Goal: Task Accomplishment & Management: Use online tool/utility

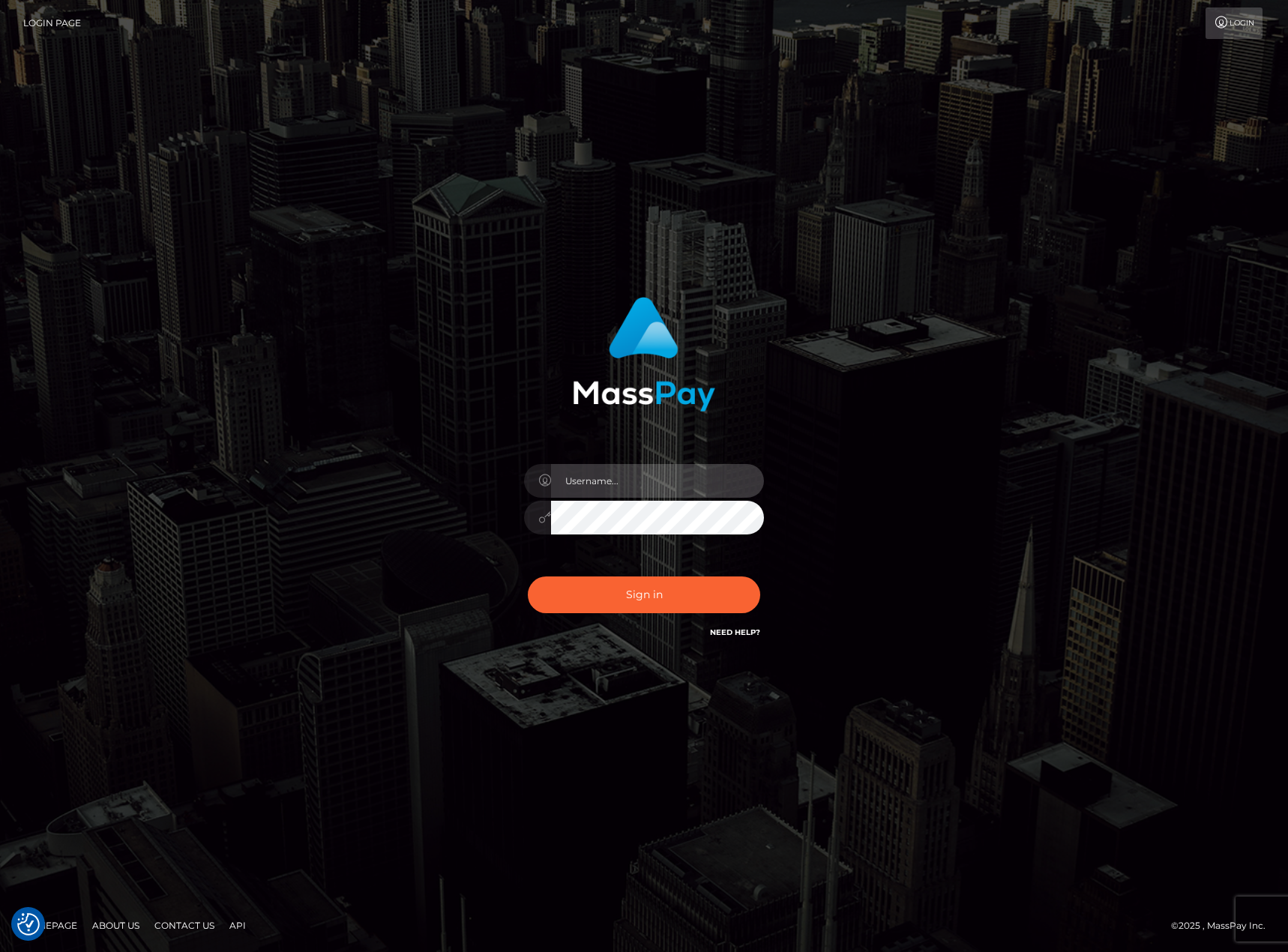
type input "karl.cope"
click at [661, 597] on button "Sign in" at bounding box center [644, 595] width 232 height 37
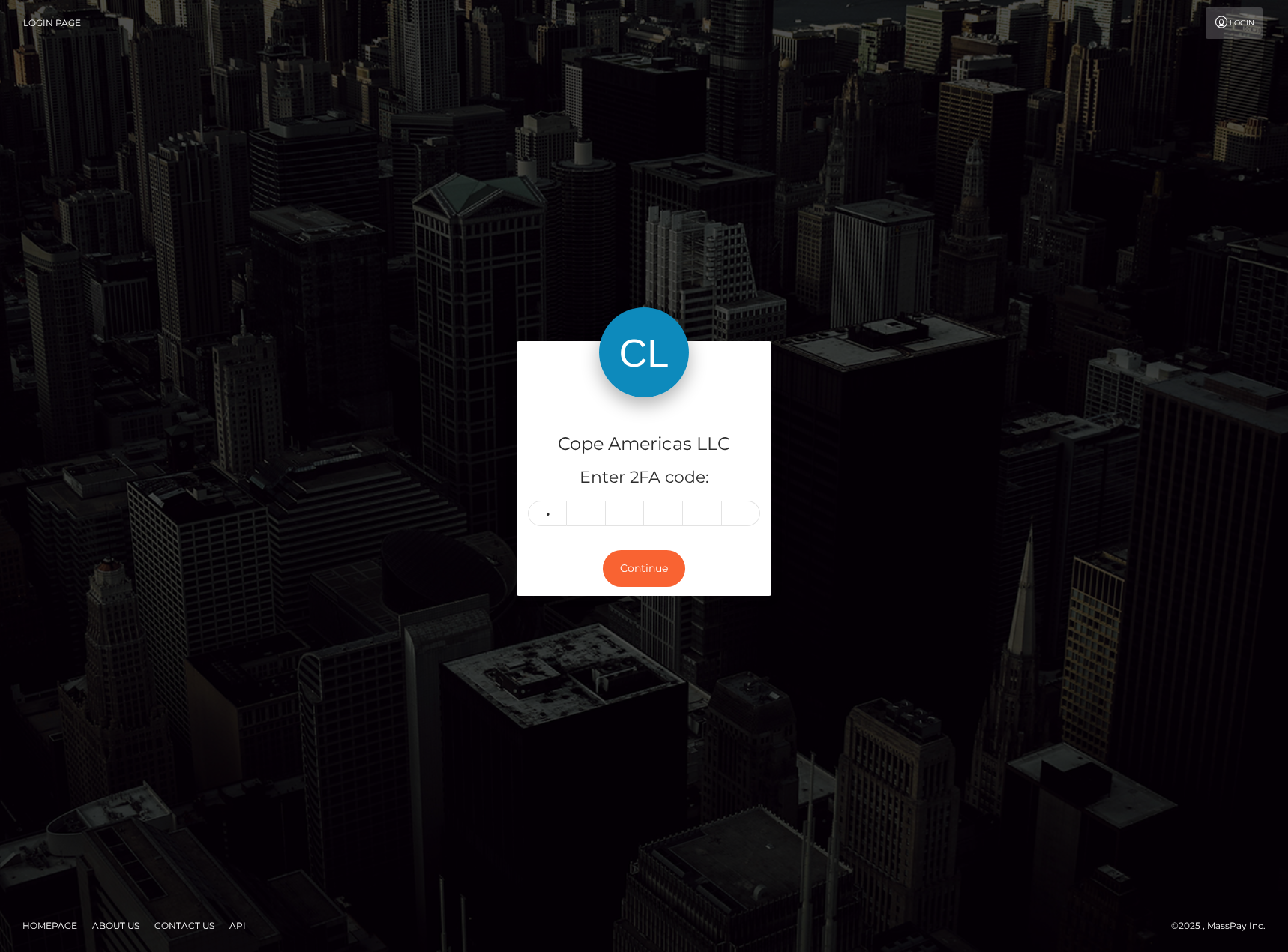
type input "5"
type input "4"
type input "0"
type input "5"
type input "1"
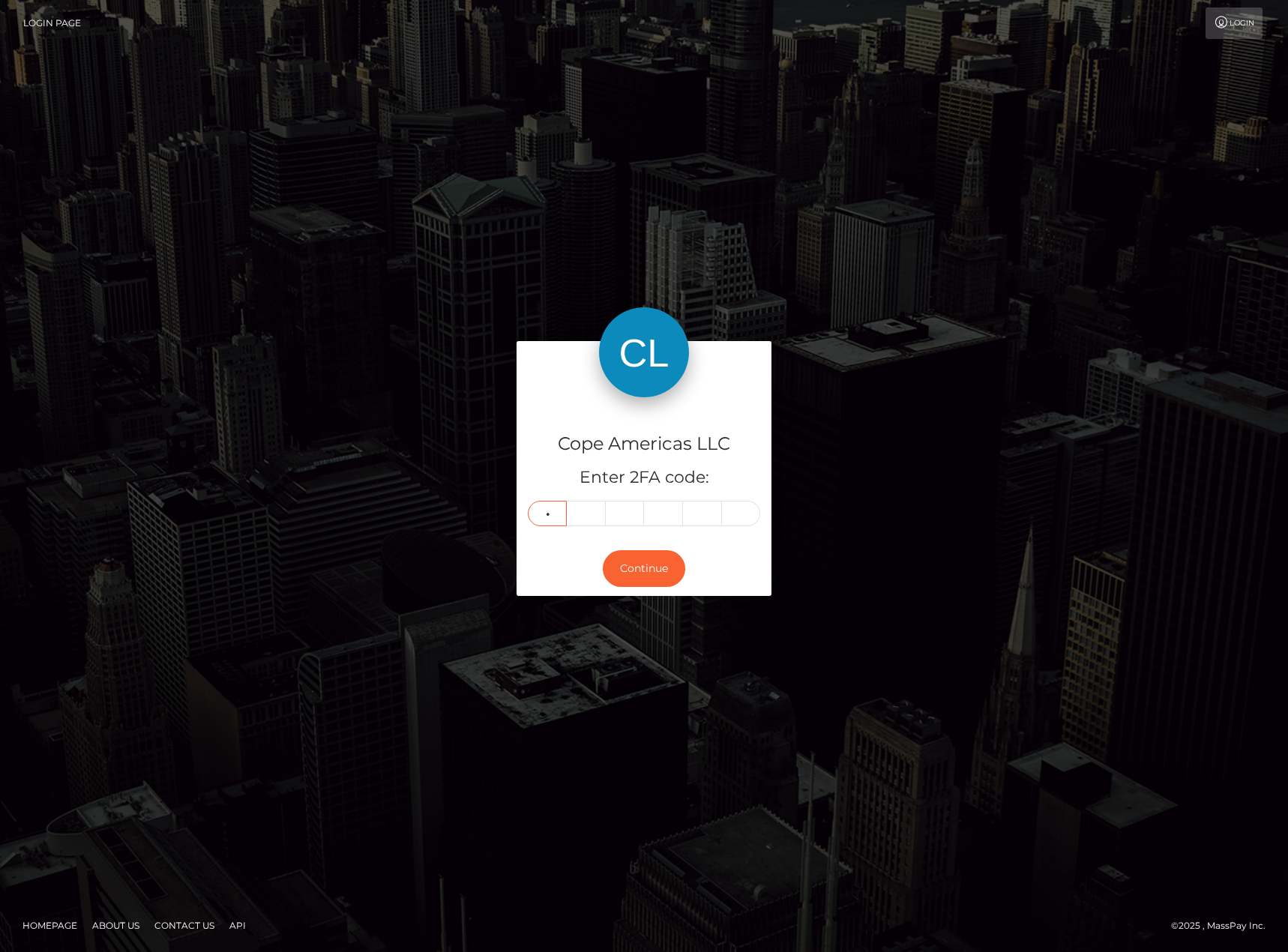
type input "9"
type input "0"
type input "8"
type input "4"
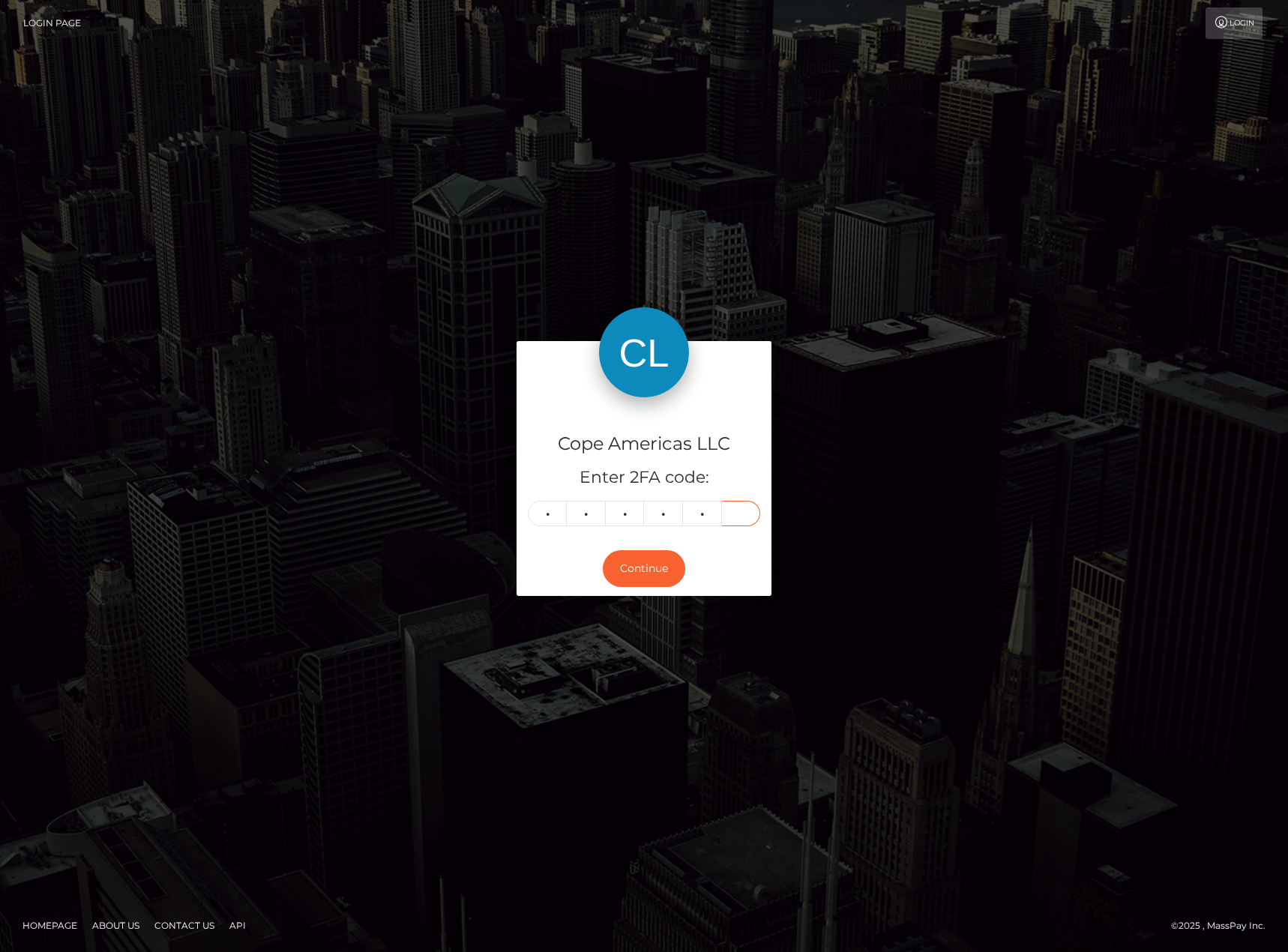
type input "4"
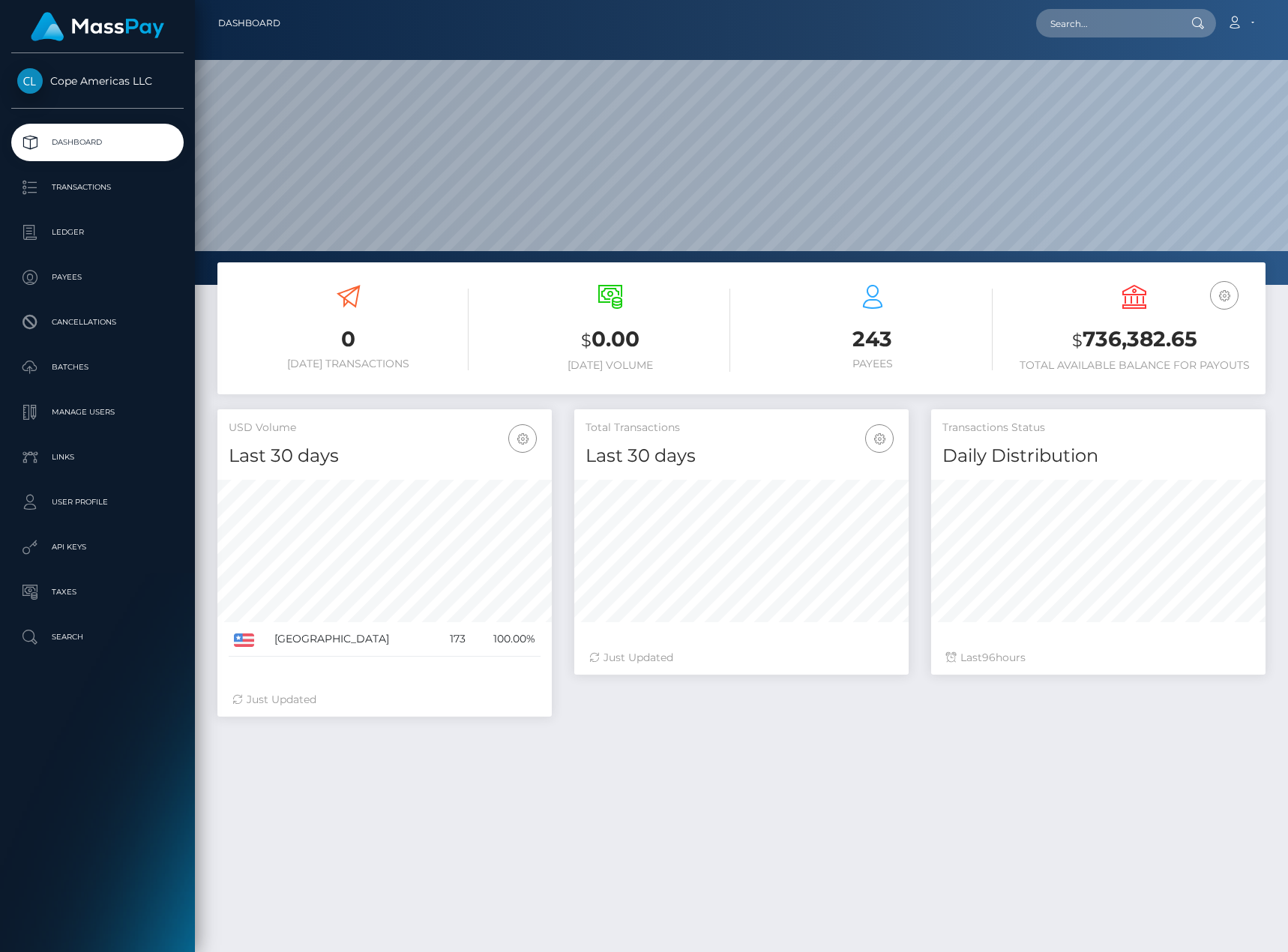
scroll to position [266, 335]
click at [135, 260] on link "Payees" at bounding box center [97, 277] width 172 height 38
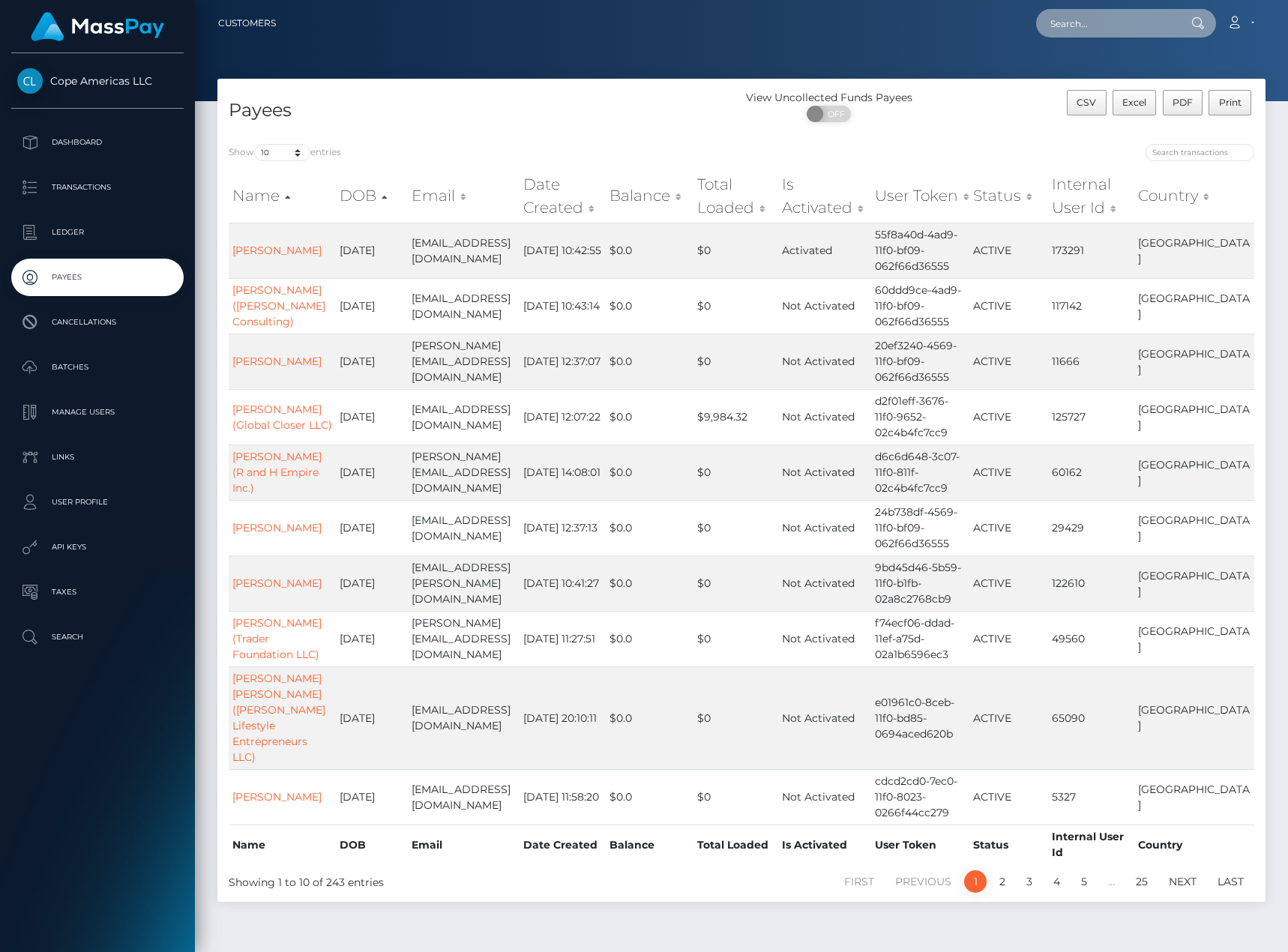
click at [1135, 28] on input "text" at bounding box center [1107, 23] width 141 height 28
paste input "79023"
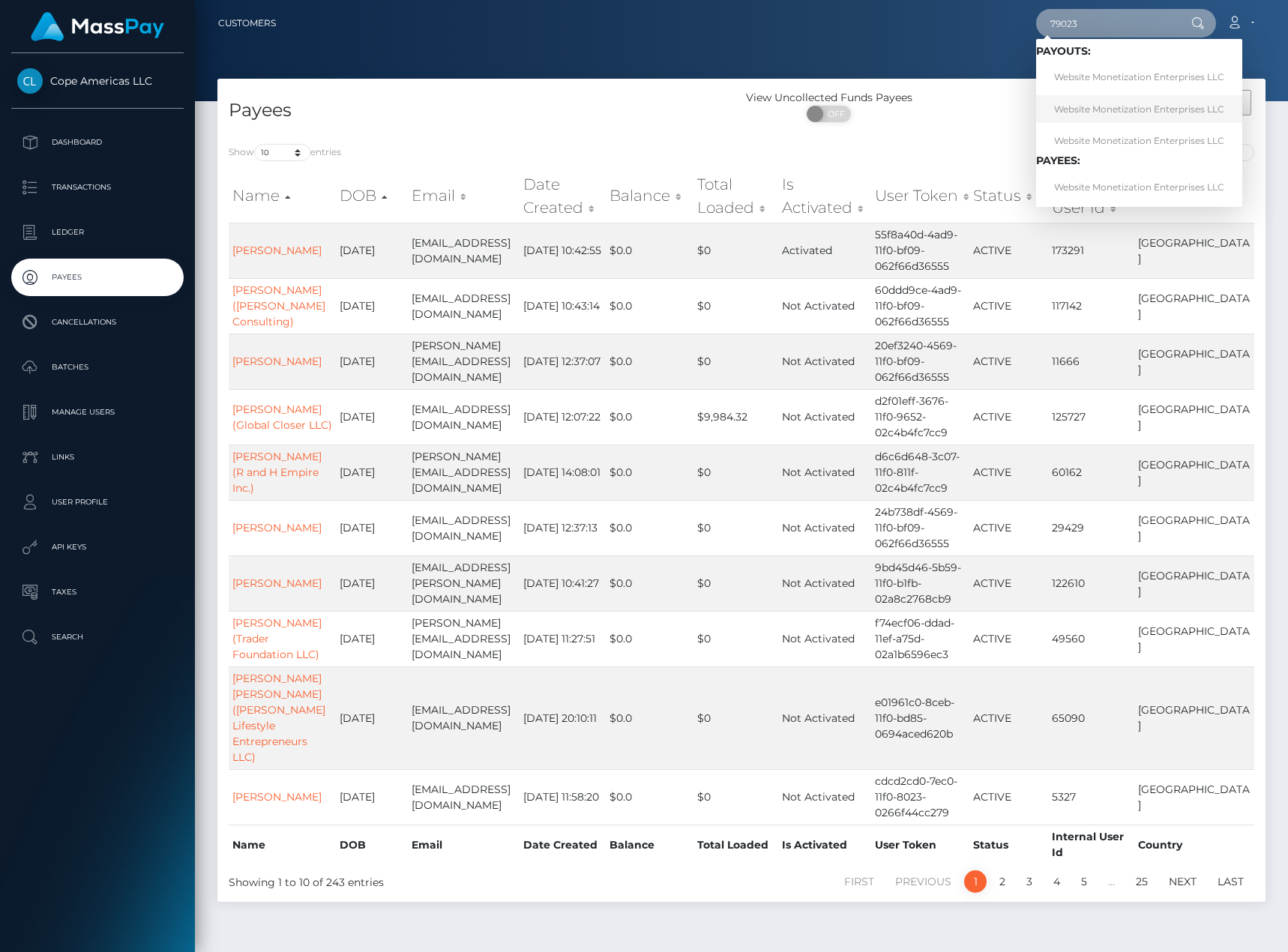
type input "79023"
click at [1111, 108] on link "Website Monetization Enterprises LLC" at bounding box center [1139, 109] width 206 height 28
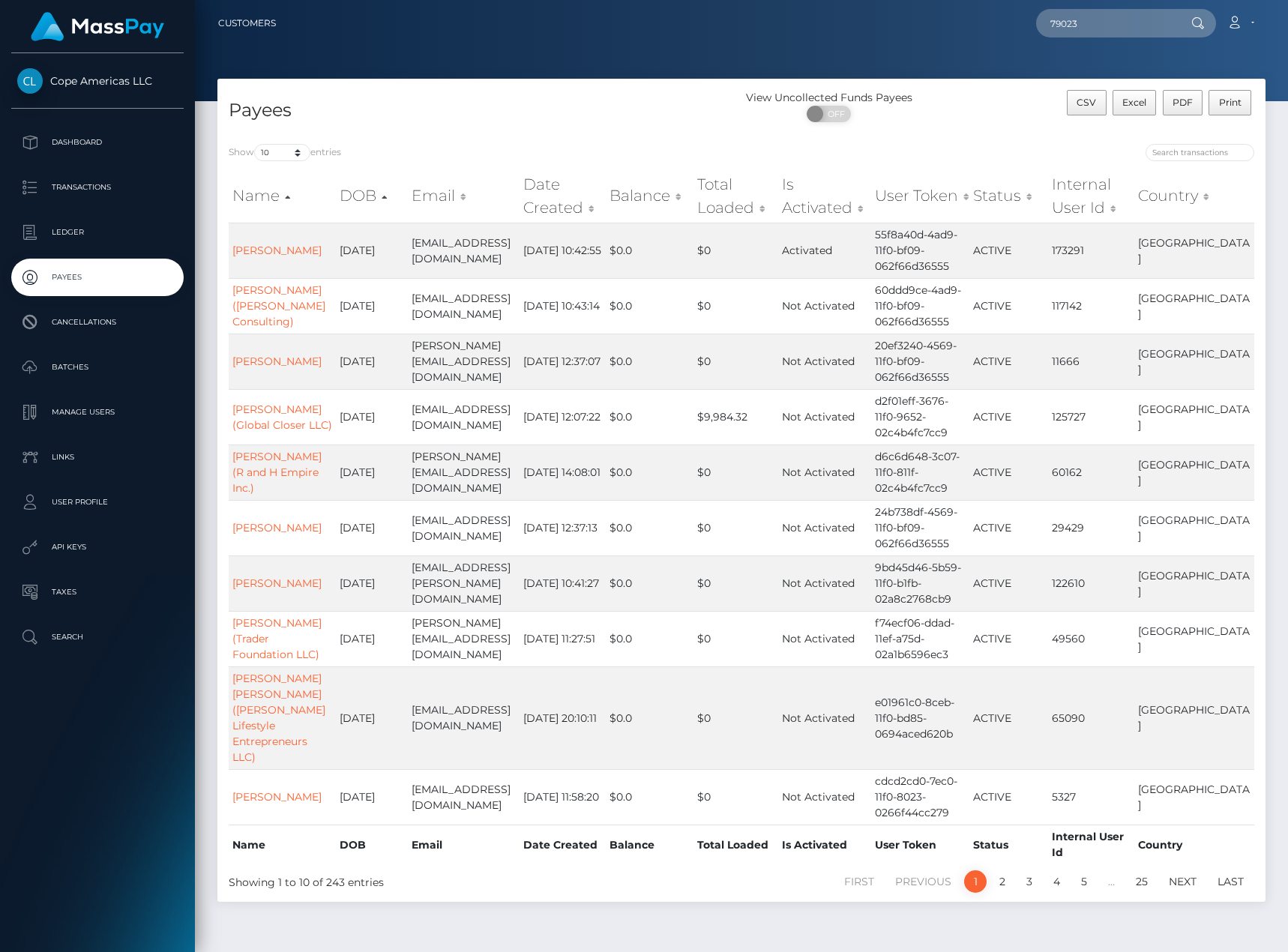
click at [657, 136] on div "Show 10 25 50 100 250 entries Name DOB Email Date Created Balance Total Loaded …" at bounding box center [742, 517] width 1048 height 769
click at [1173, 156] on input "search" at bounding box center [1200, 152] width 109 height 18
paste input "79023"
type input "79023"
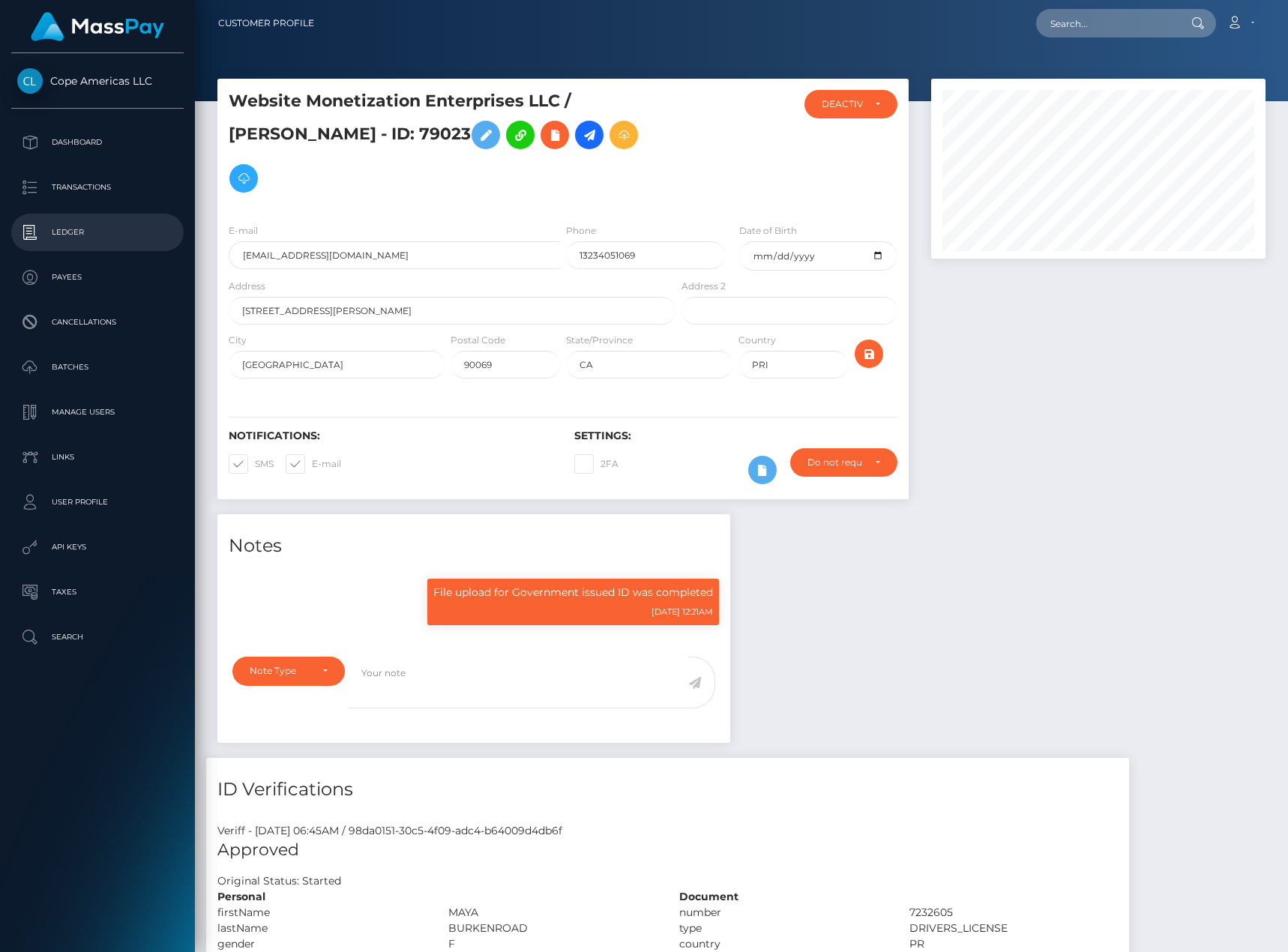
click at [124, 235] on p "Ledger" at bounding box center [97, 232] width 160 height 22
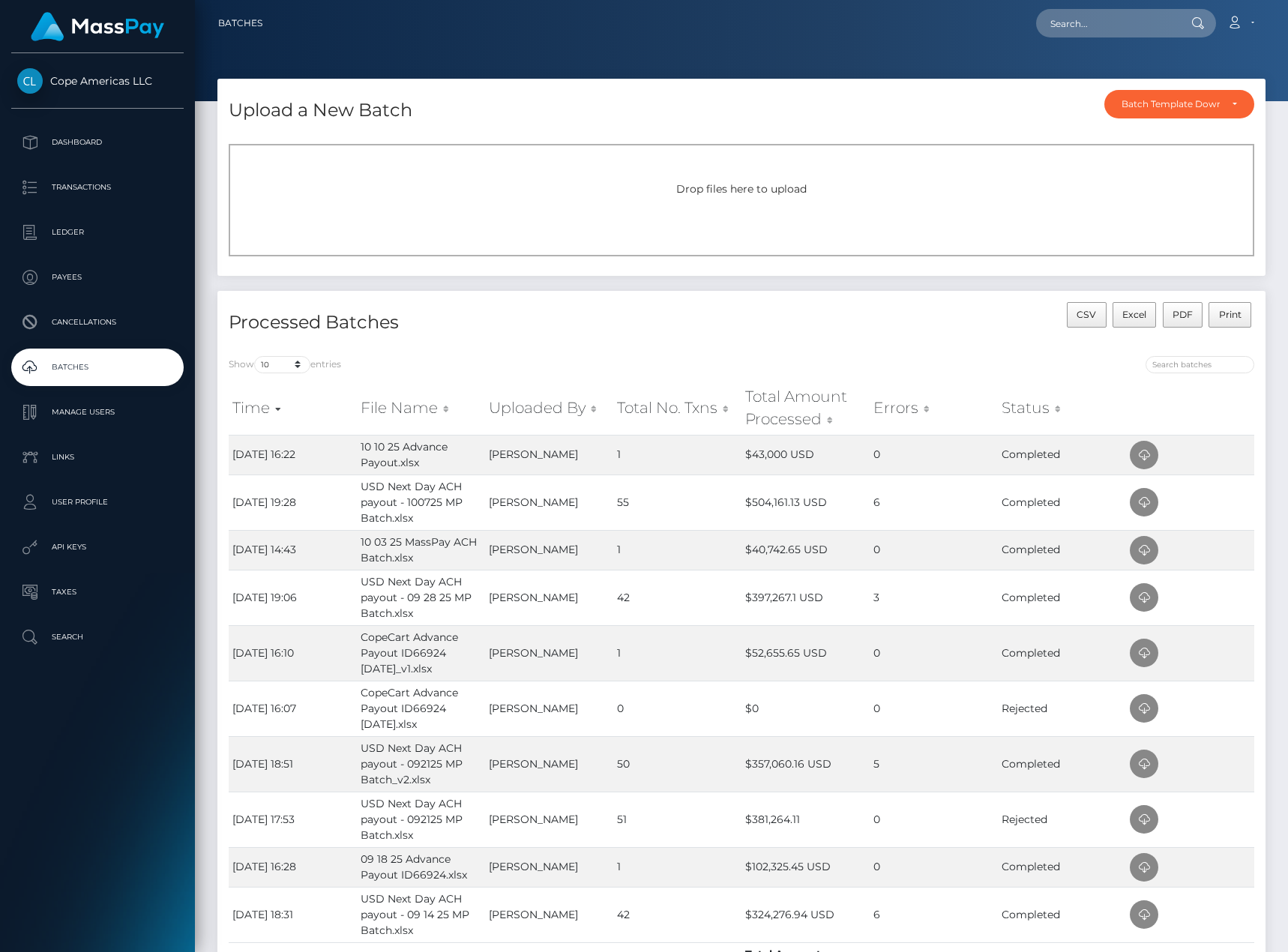
click at [997, 103] on div "Upload a New Batch Batch Template Download AED payout ARS payout AUD payout BRL…" at bounding box center [742, 106] width 1048 height 54
click at [1176, 105] on div "Batch Template Download" at bounding box center [1171, 104] width 98 height 12
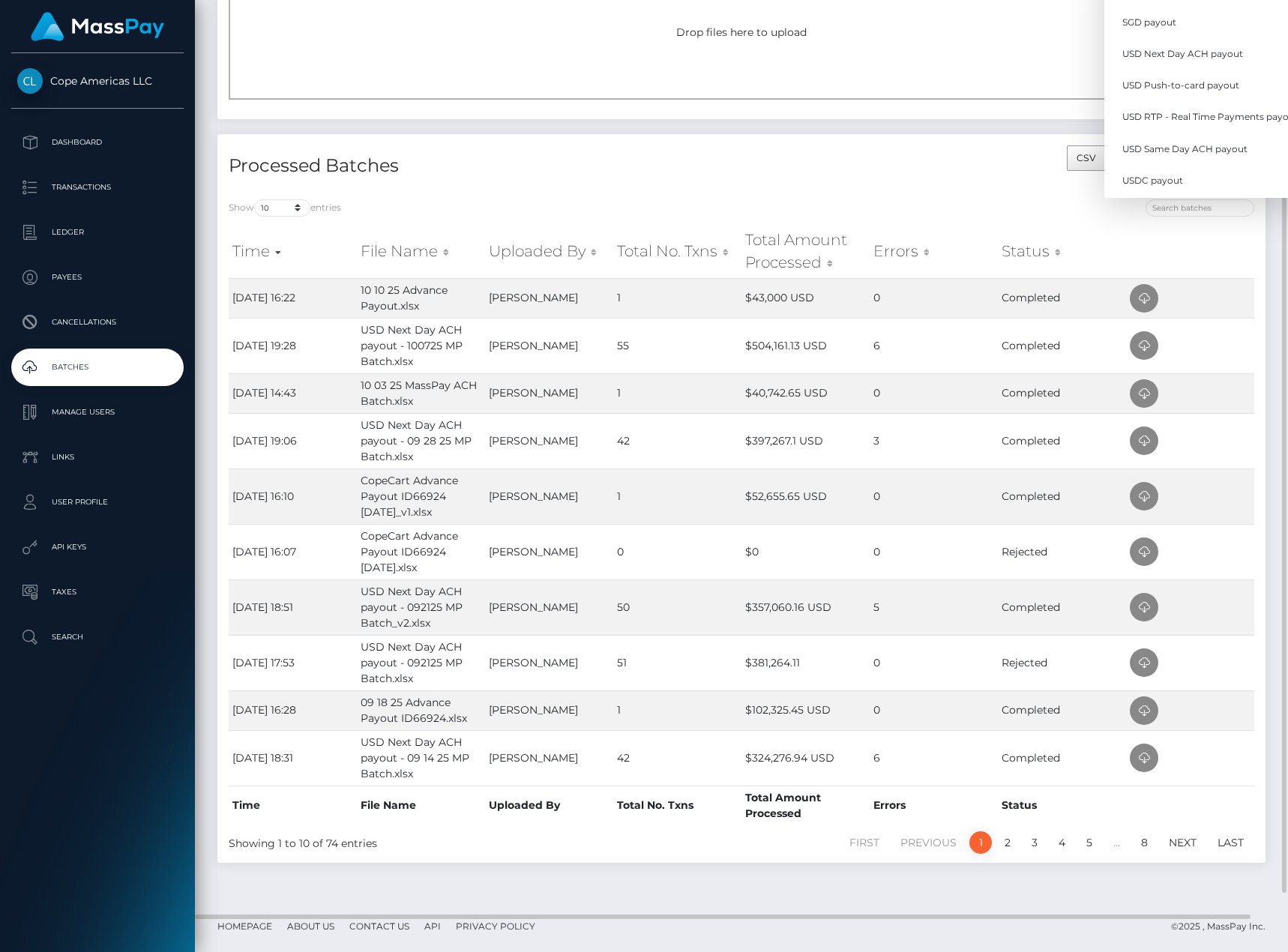
scroll to position [375, 0]
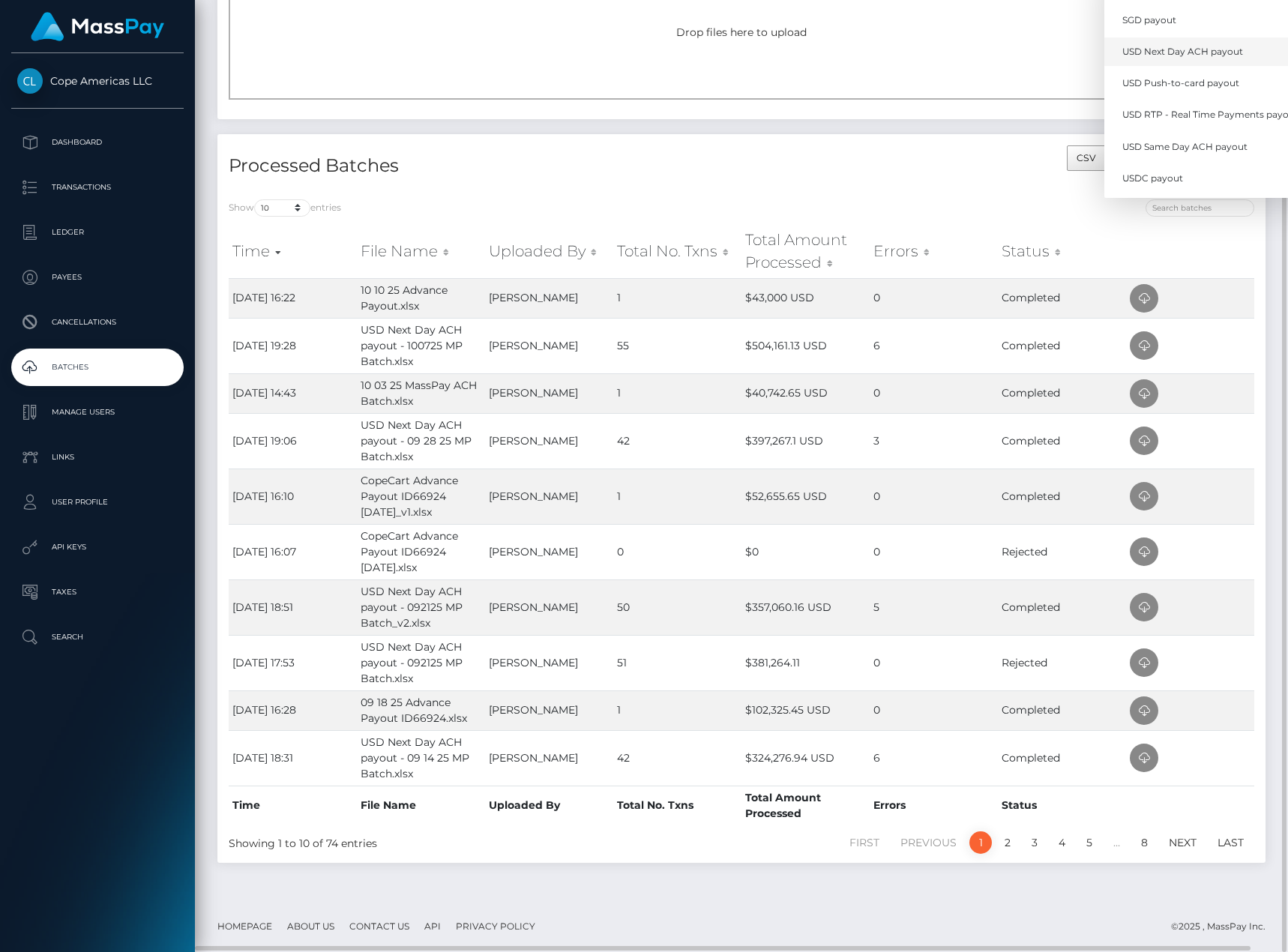
click at [1220, 59] on link "USD Next Day ACH payout" at bounding box center [1211, 52] width 212 height 28
select select "/batch_templates/USD Next Day ACH payout.xlsx"
select select
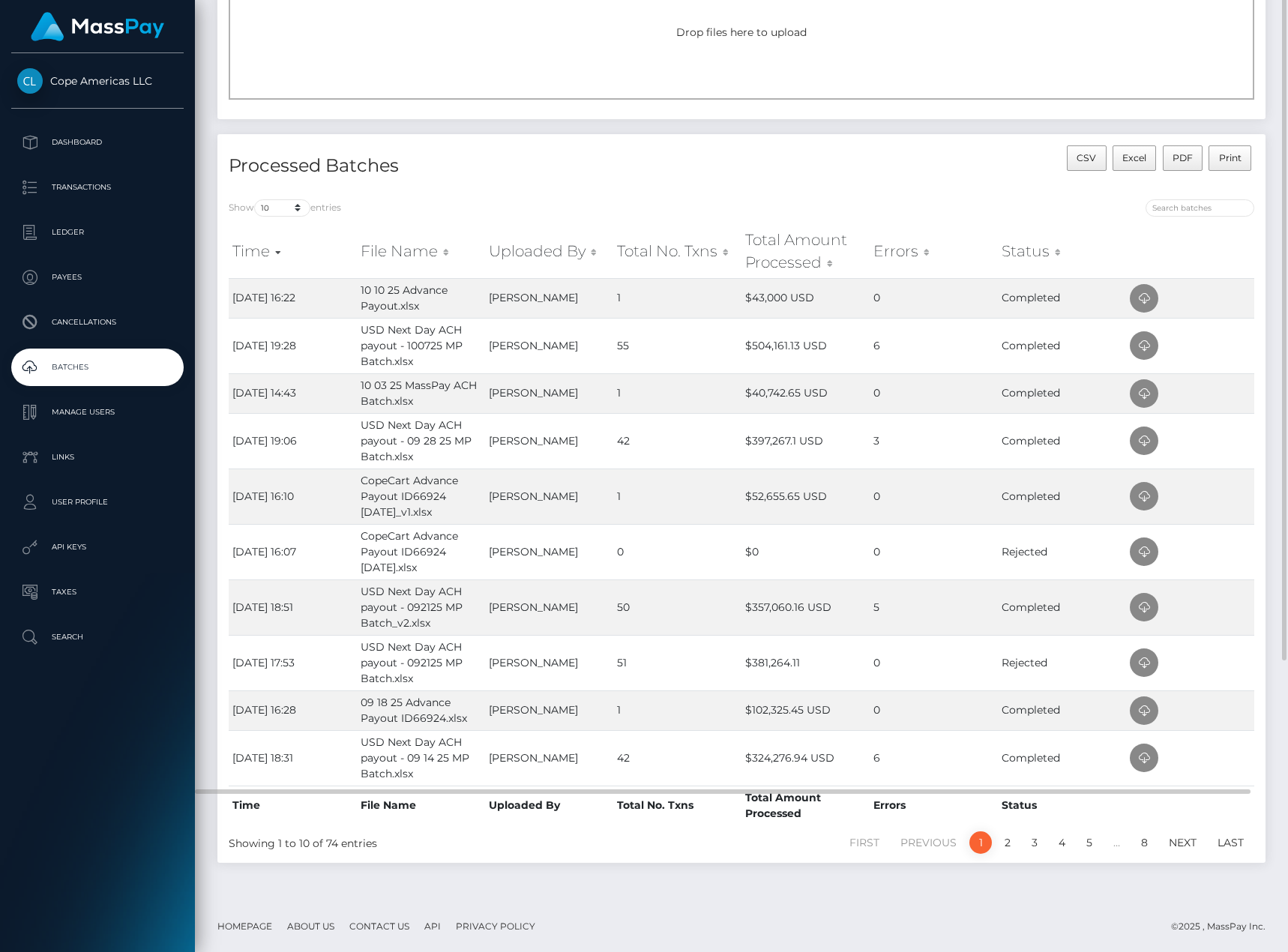
scroll to position [0, 0]
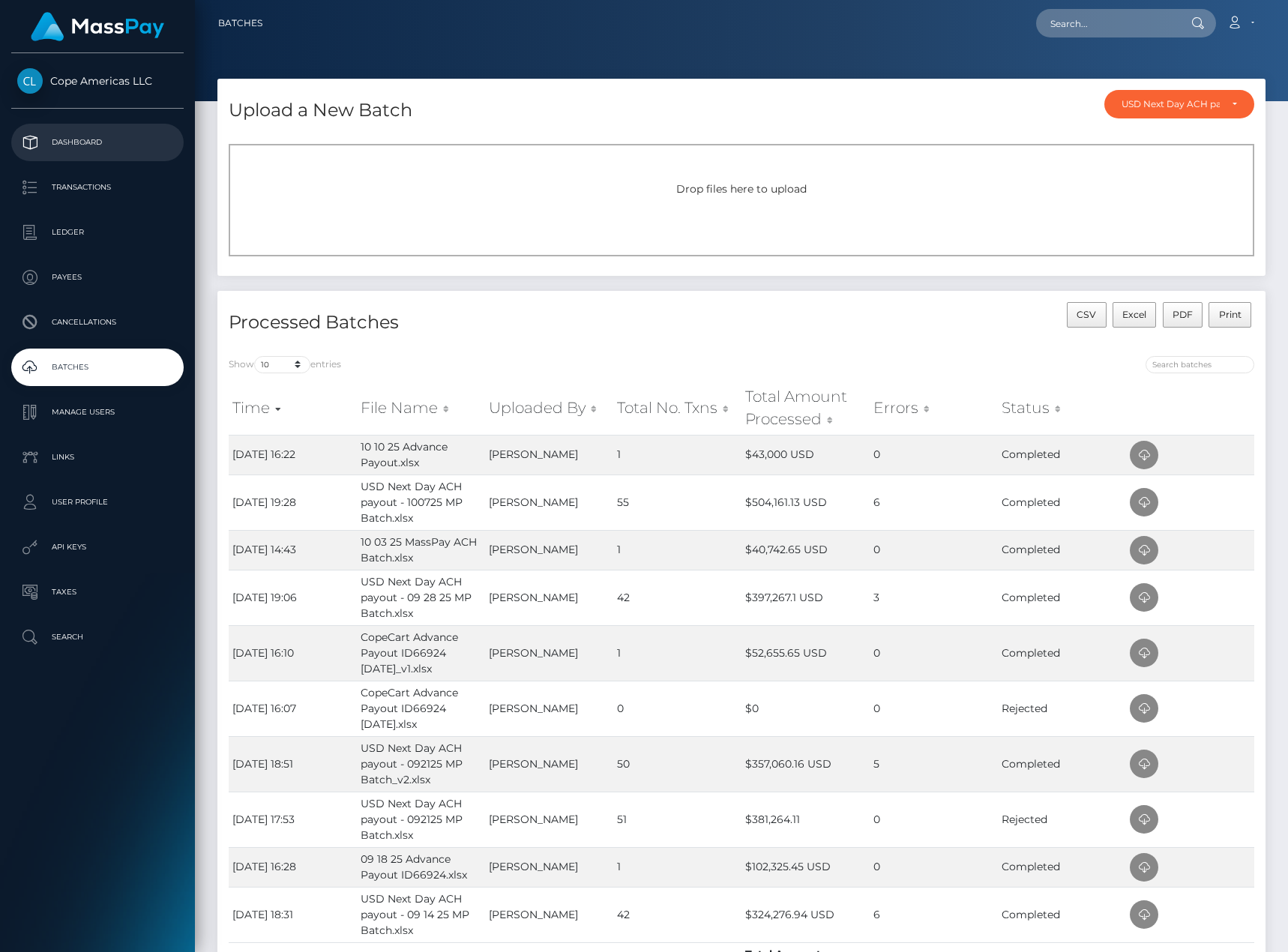
click at [73, 146] on p "Dashboard" at bounding box center [97, 142] width 160 height 22
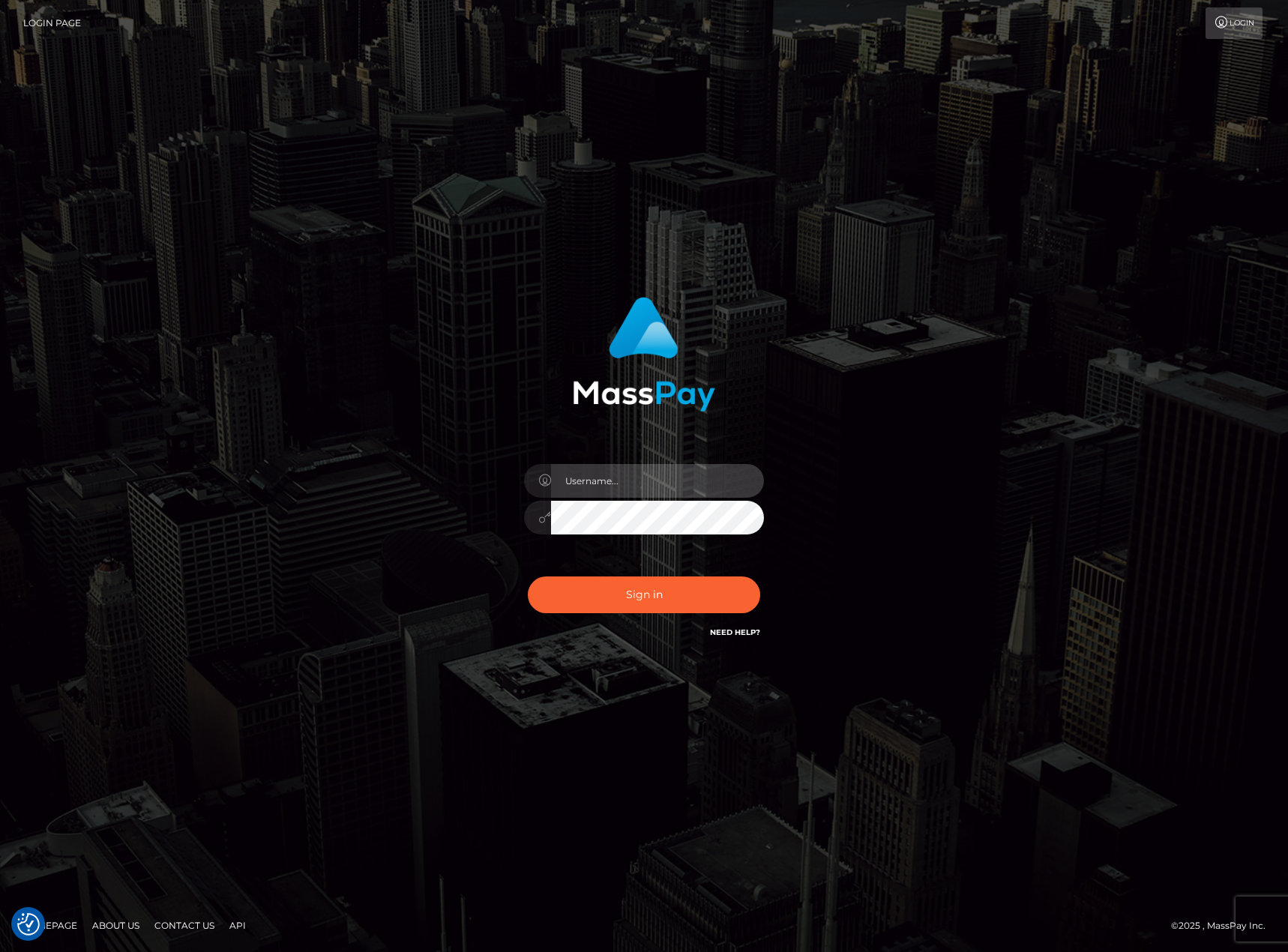
type input "karl.cope"
drag, startPoint x: 382, startPoint y: 380, endPoint x: 594, endPoint y: 584, distance: 294.2
click at [382, 380] on div "karl.cope Sign in" at bounding box center [644, 476] width 855 height 381
click at [627, 608] on button "Sign in" at bounding box center [644, 595] width 232 height 37
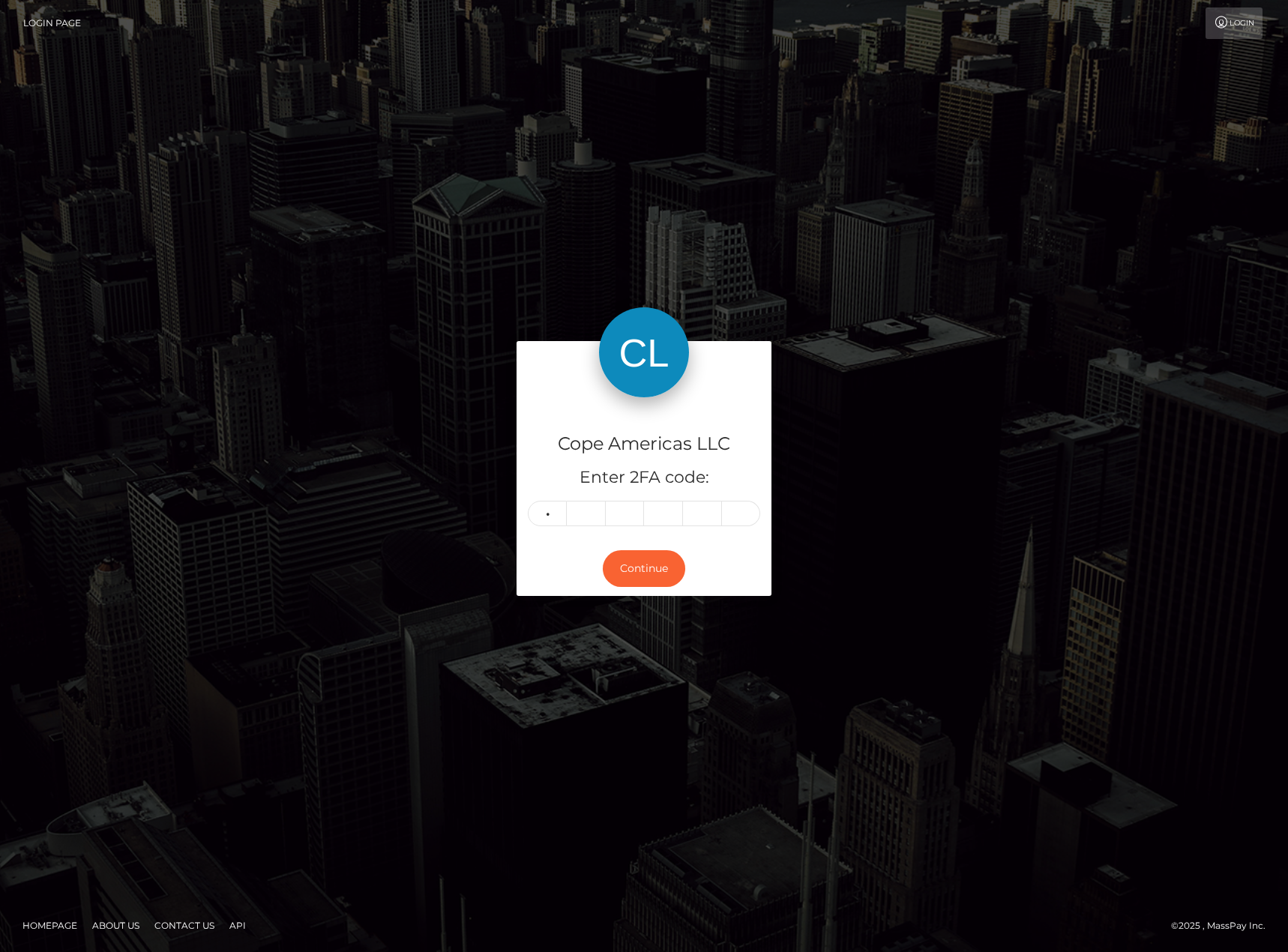
type input "3"
type input "6"
type input "0"
type input "8"
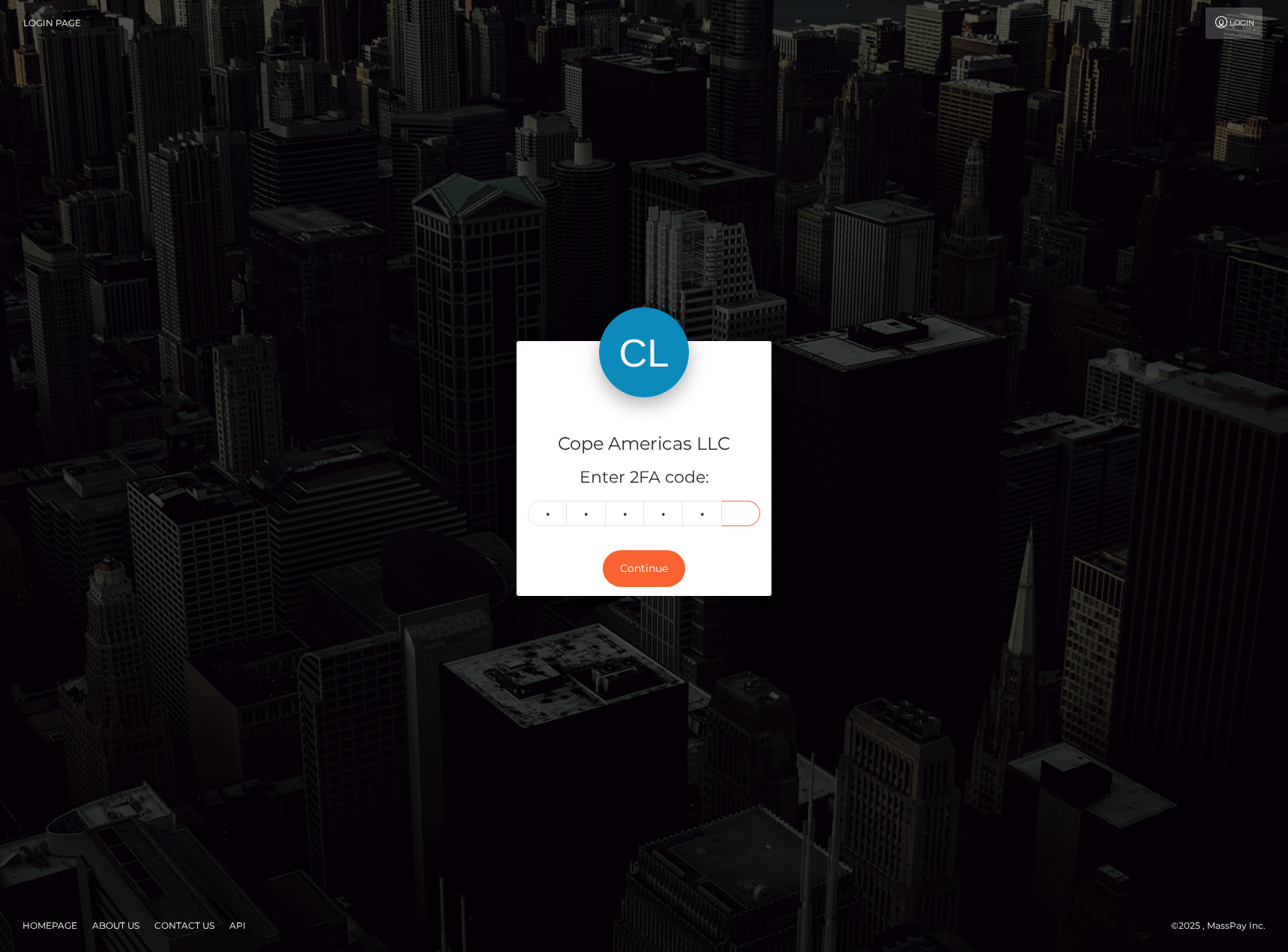
type input "3"
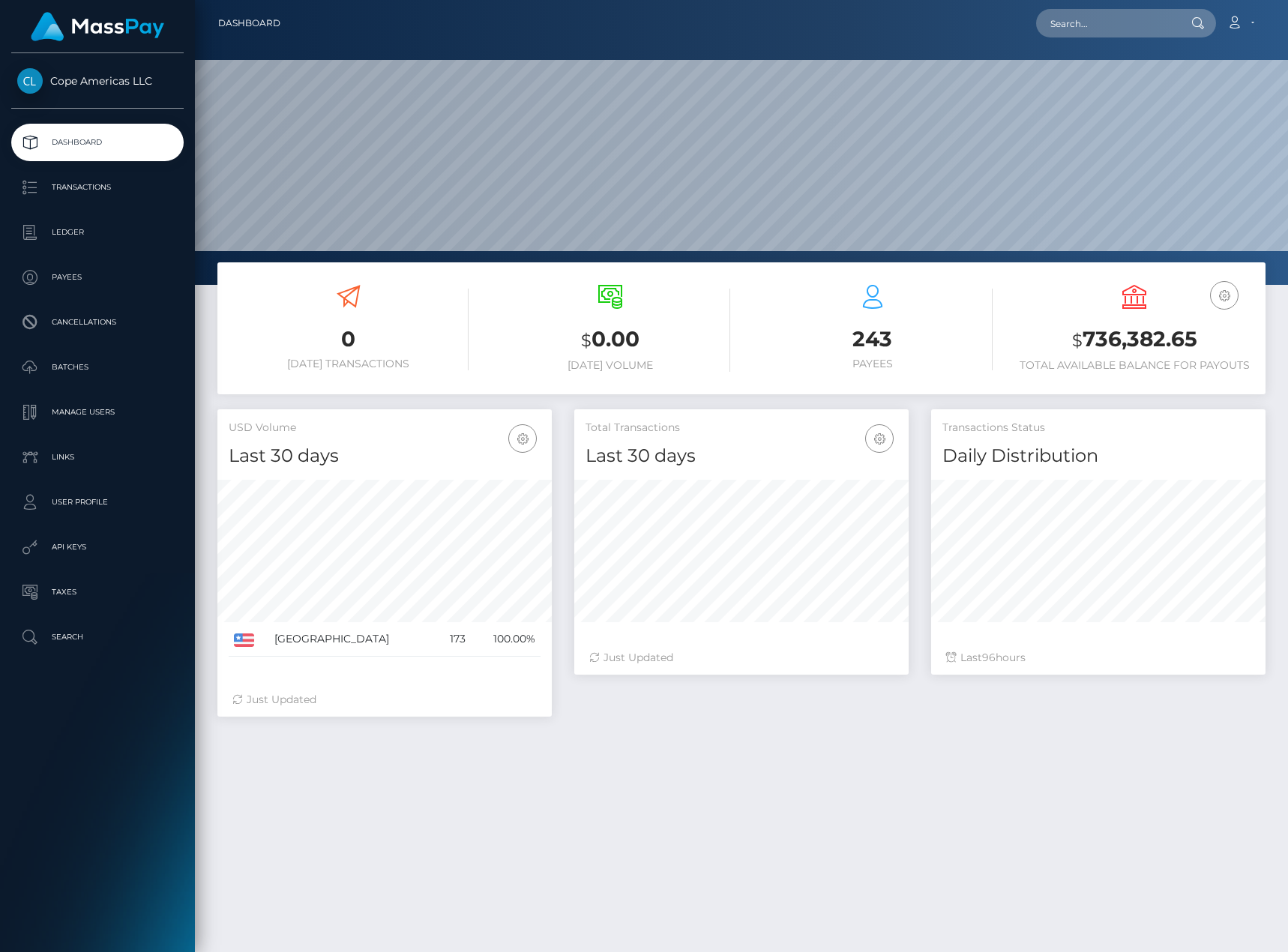
scroll to position [266, 335]
click at [120, 371] on p "Batches" at bounding box center [97, 367] width 160 height 22
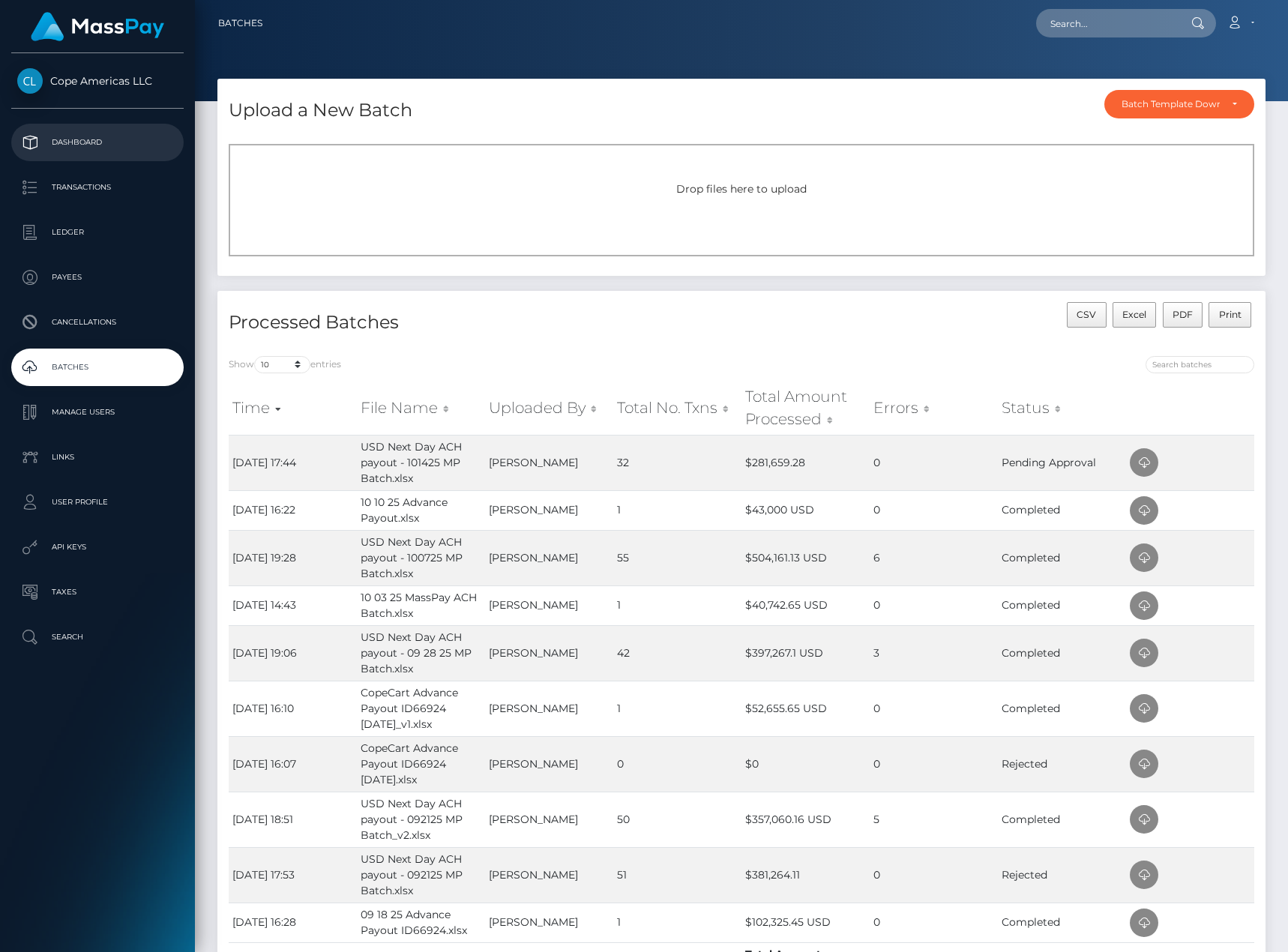
click at [129, 162] on ul "Dashboard Transactions Ledger Payees Cancellations Batches Links" at bounding box center [97, 389] width 195 height 532
click at [138, 152] on p "Dashboard" at bounding box center [97, 142] width 160 height 22
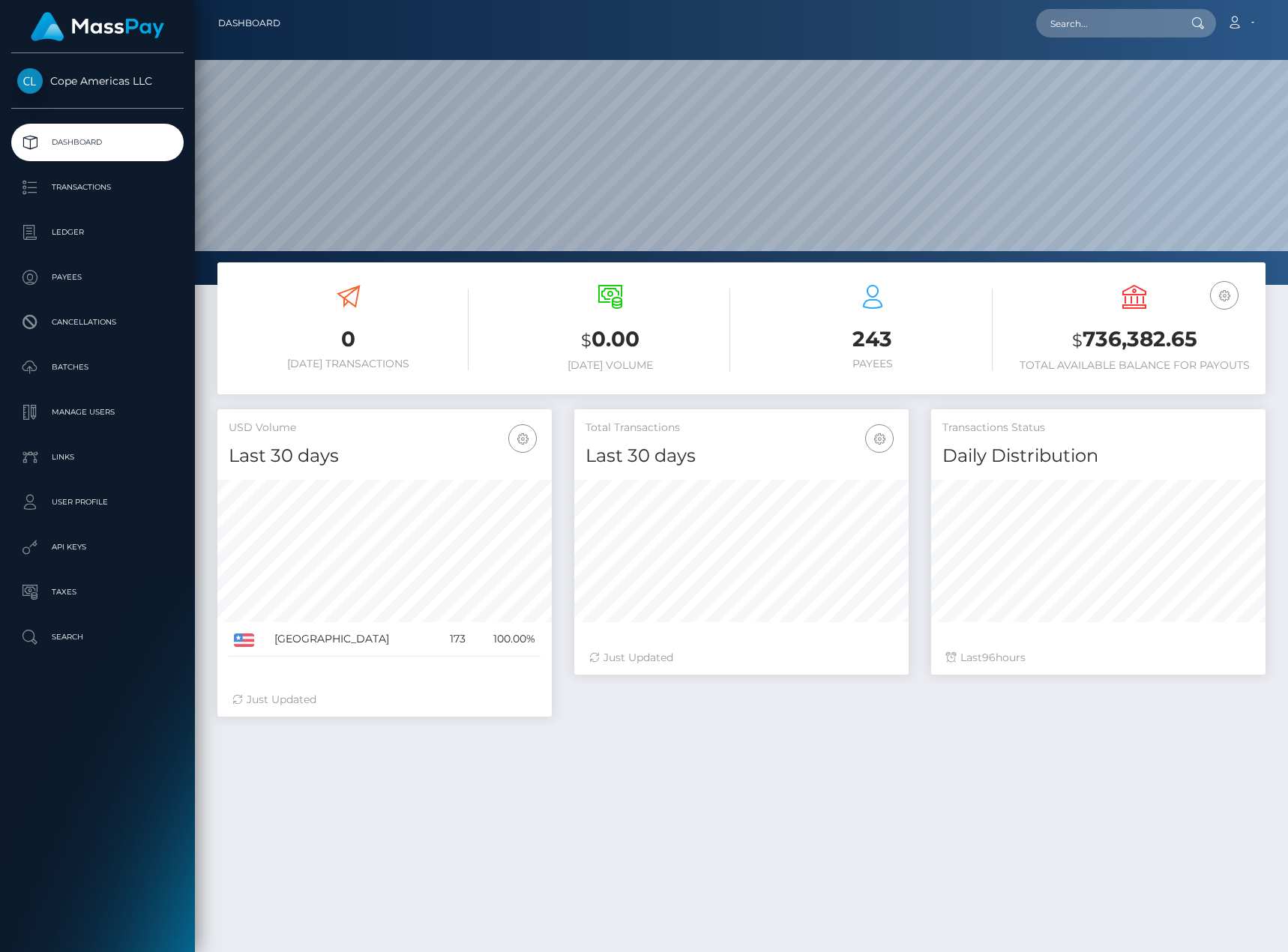
scroll to position [266, 335]
click at [887, 777] on div "0 [DATE] Transactions $ 0.00 [DATE] Volume 243 $ 96" at bounding box center [741, 692] width 1093 height 860
drag, startPoint x: 604, startPoint y: 803, endPoint x: 266, endPoint y: 368, distance: 550.9
click at [597, 795] on div "0 Today Transactions $ 0.00 Today Volume 243 $ 96" at bounding box center [741, 692] width 1093 height 860
click at [77, 191] on p "Transactions" at bounding box center [97, 187] width 160 height 22
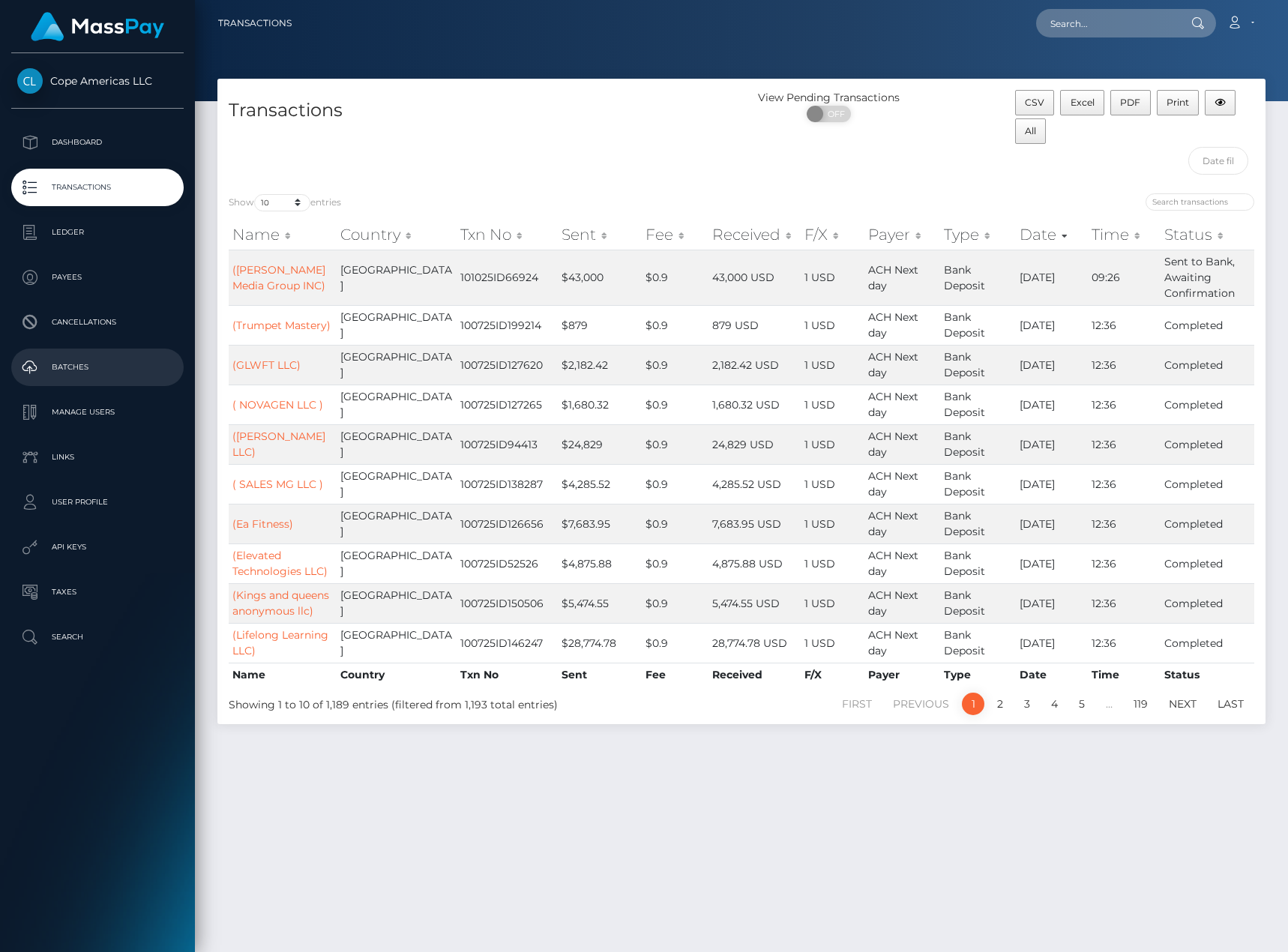
click at [116, 368] on p "Batches" at bounding box center [97, 367] width 160 height 22
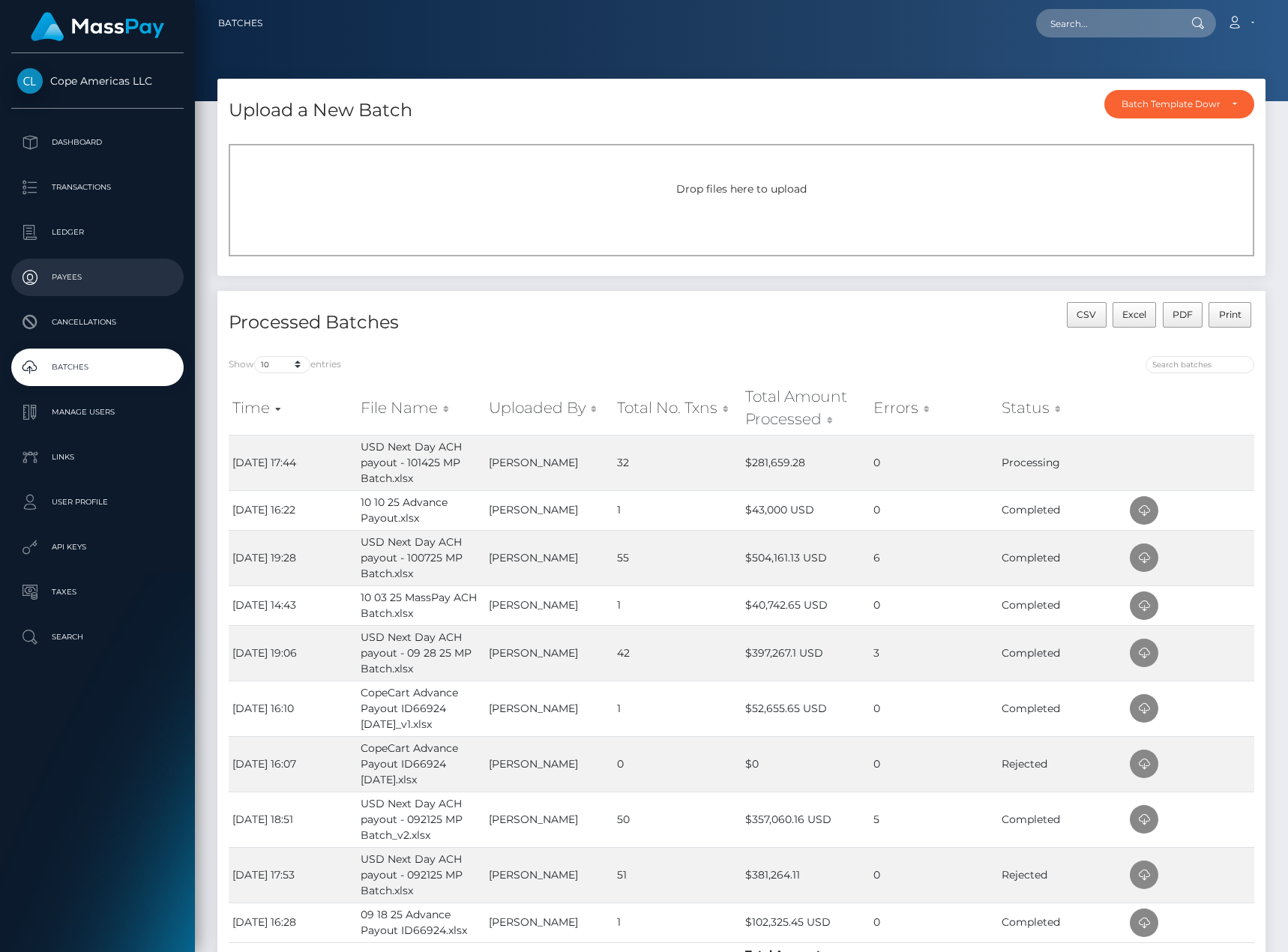
click at [136, 290] on link "Payees" at bounding box center [97, 277] width 172 height 38
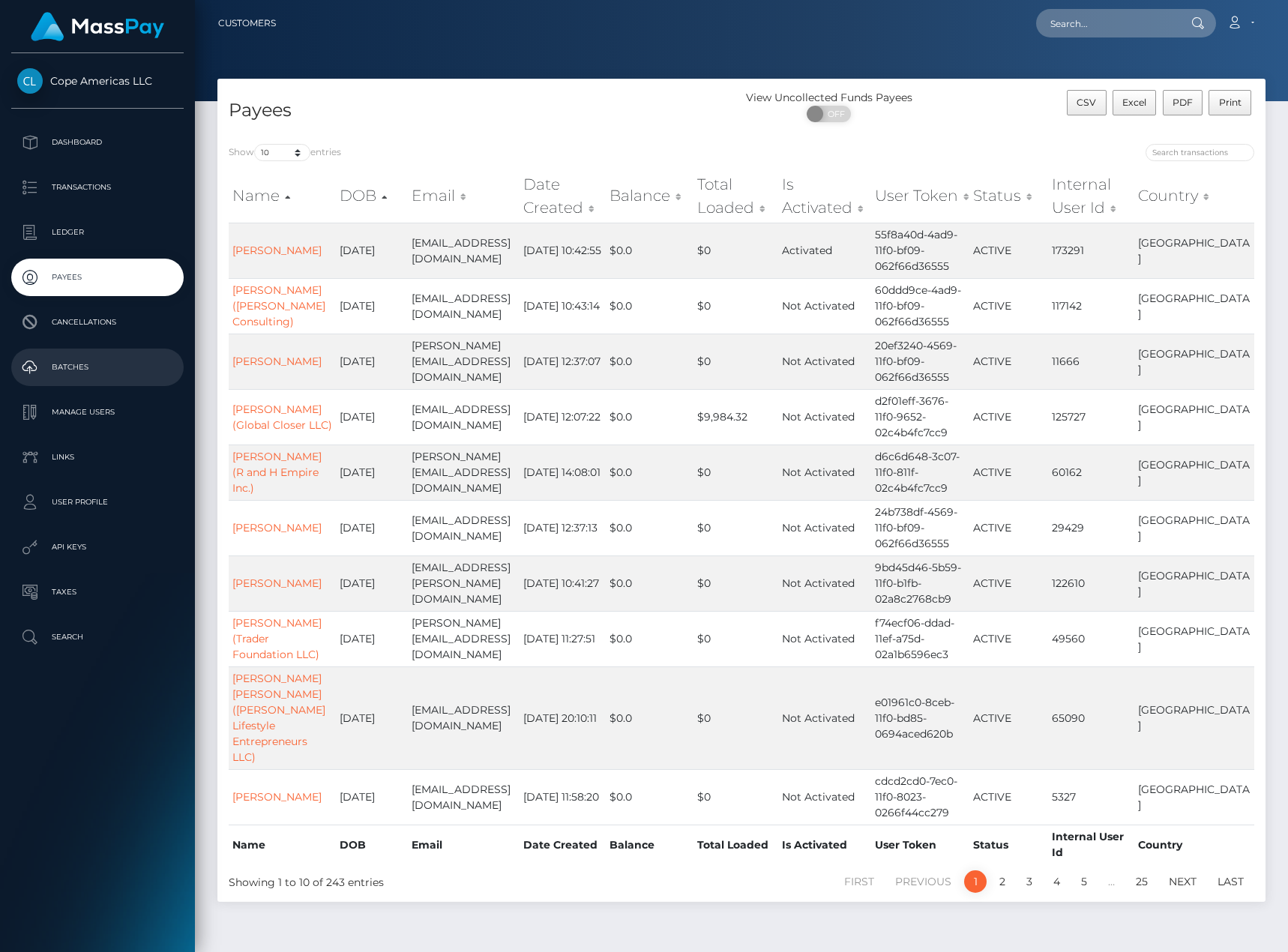
click at [104, 374] on p "Batches" at bounding box center [97, 367] width 160 height 22
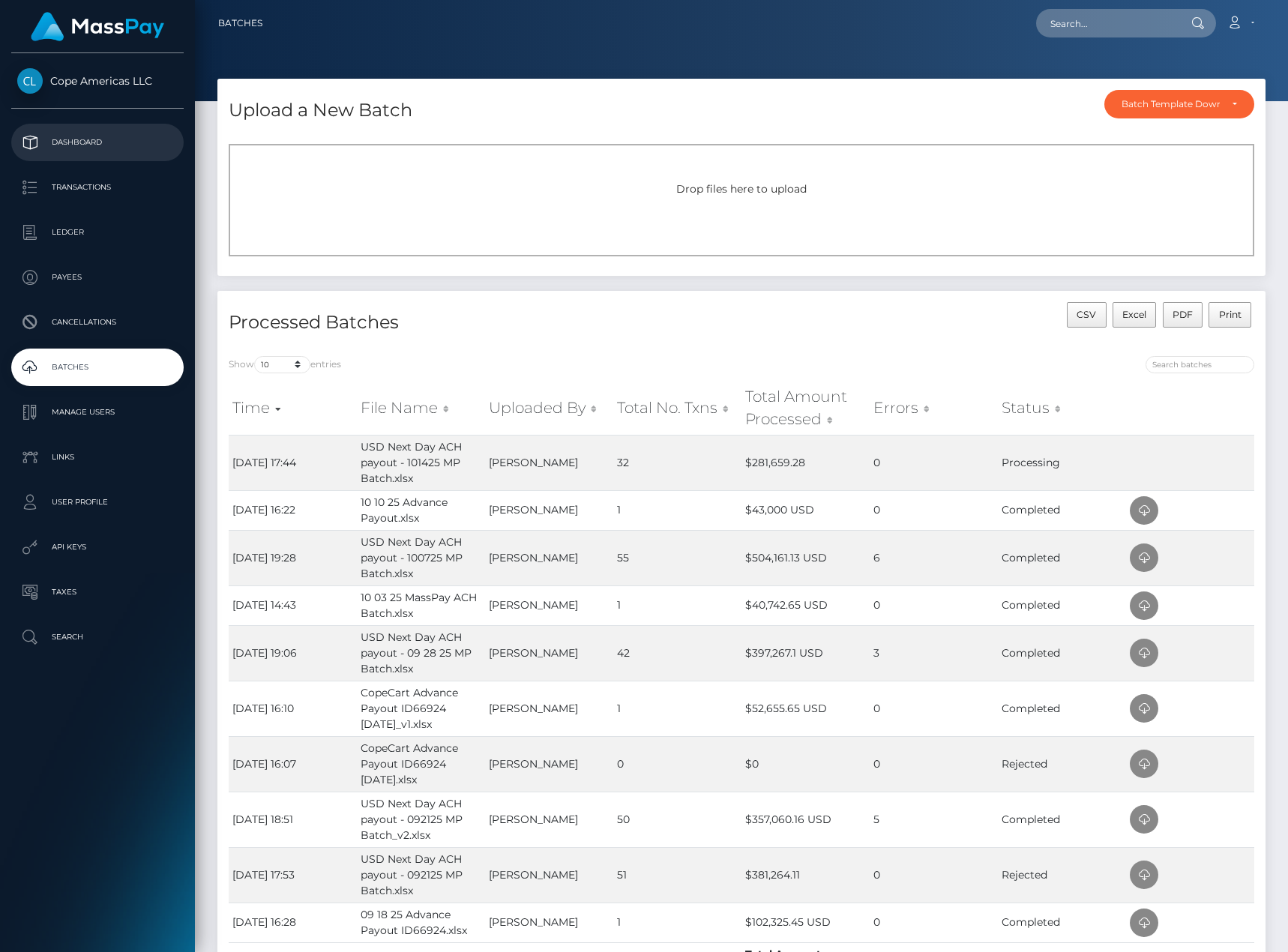
click at [120, 139] on p "Dashboard" at bounding box center [97, 142] width 160 height 22
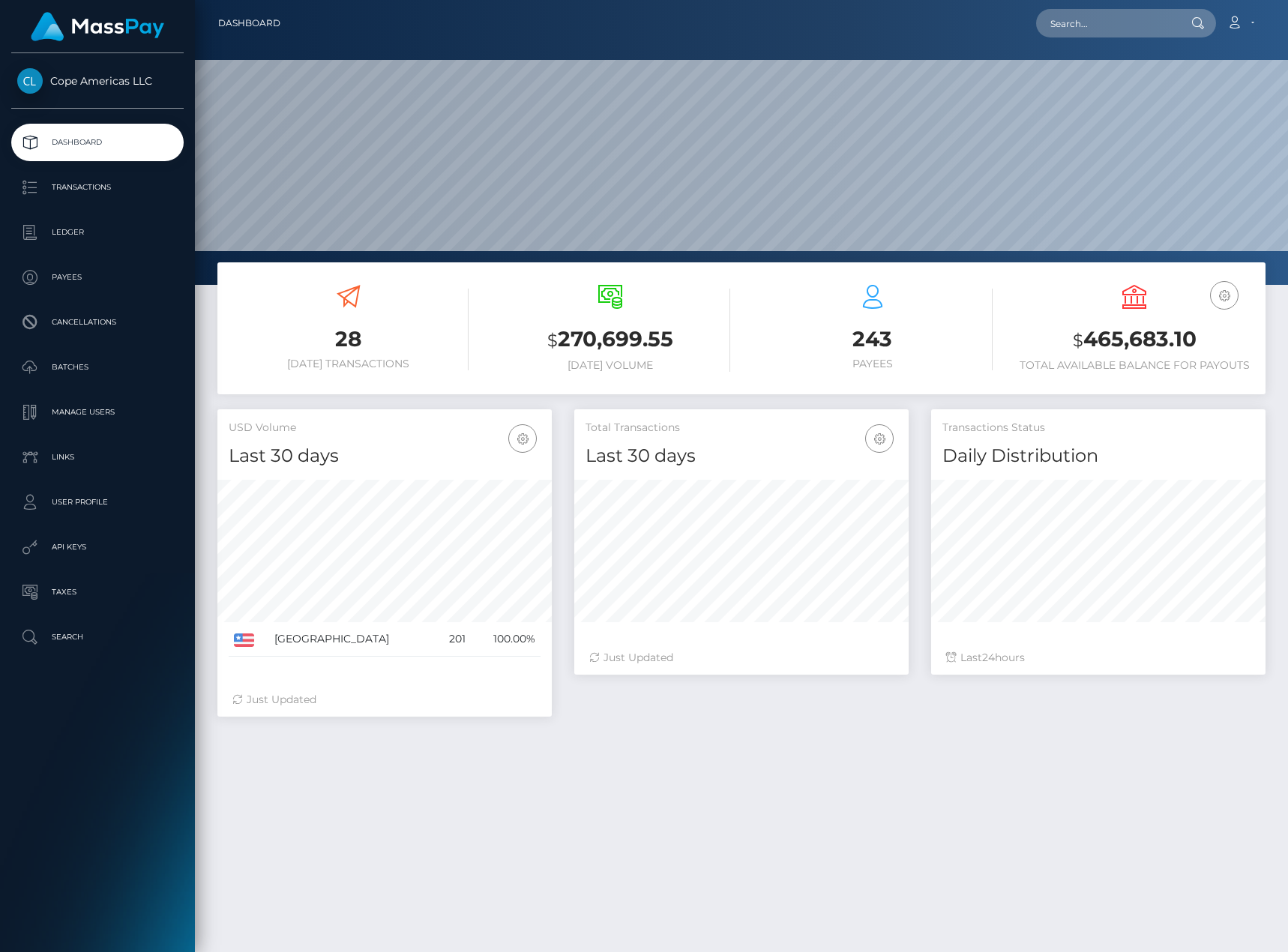
scroll to position [266, 335]
click at [116, 365] on p "Batches" at bounding box center [97, 367] width 160 height 22
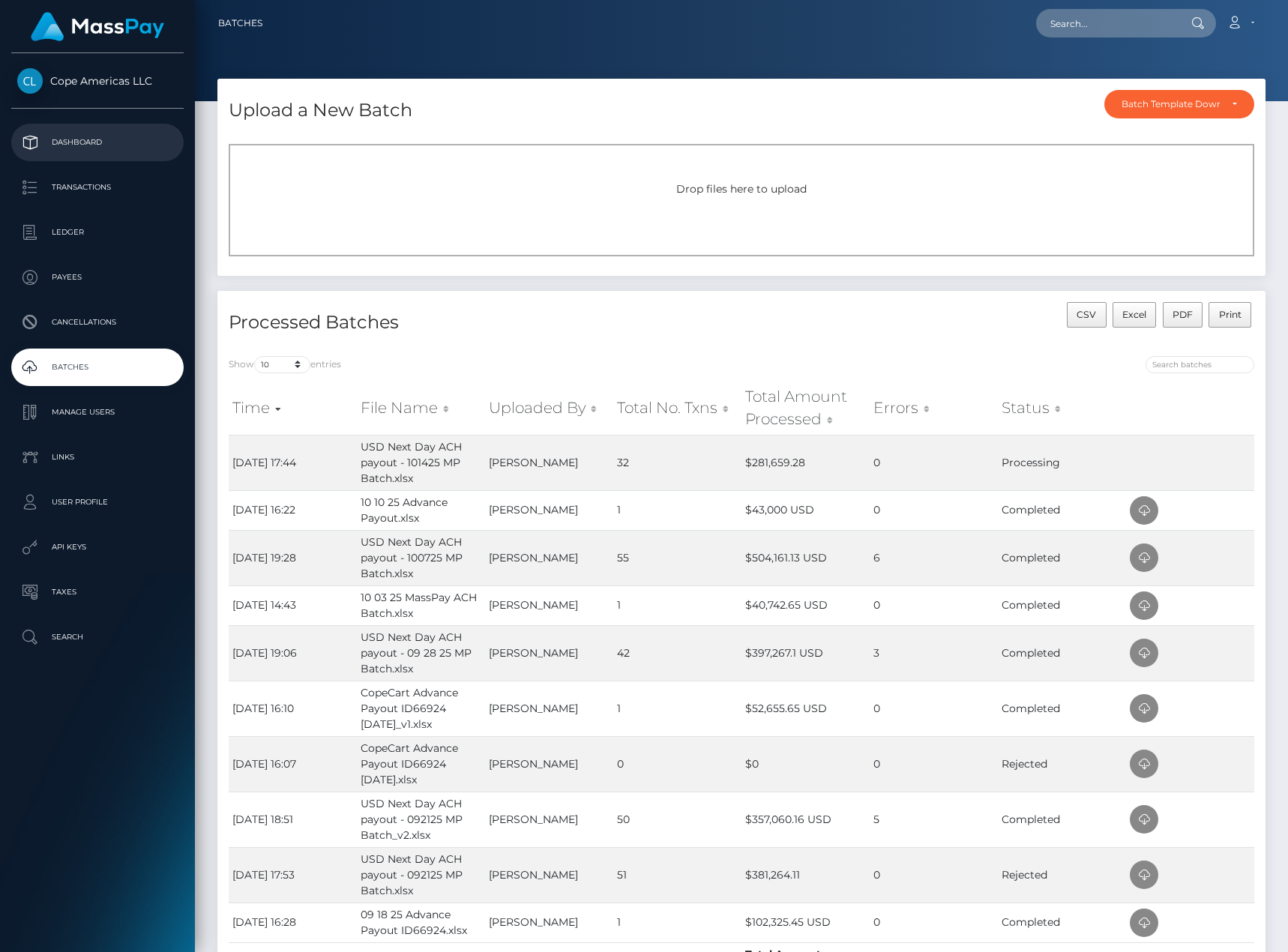
click at [143, 145] on p "Dashboard" at bounding box center [97, 142] width 160 height 22
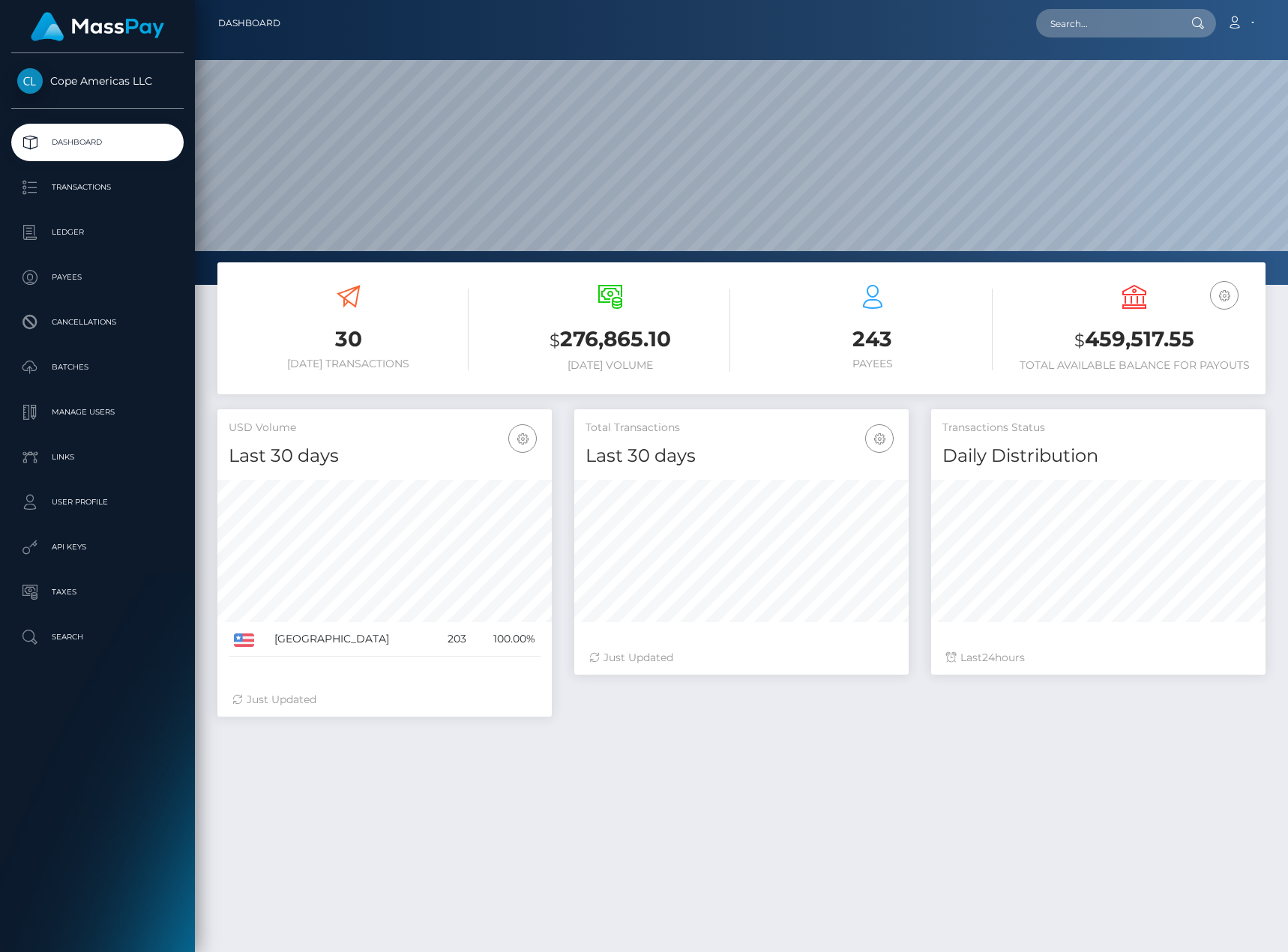
scroll to position [266, 335]
click at [87, 368] on p "Batches" at bounding box center [97, 367] width 160 height 22
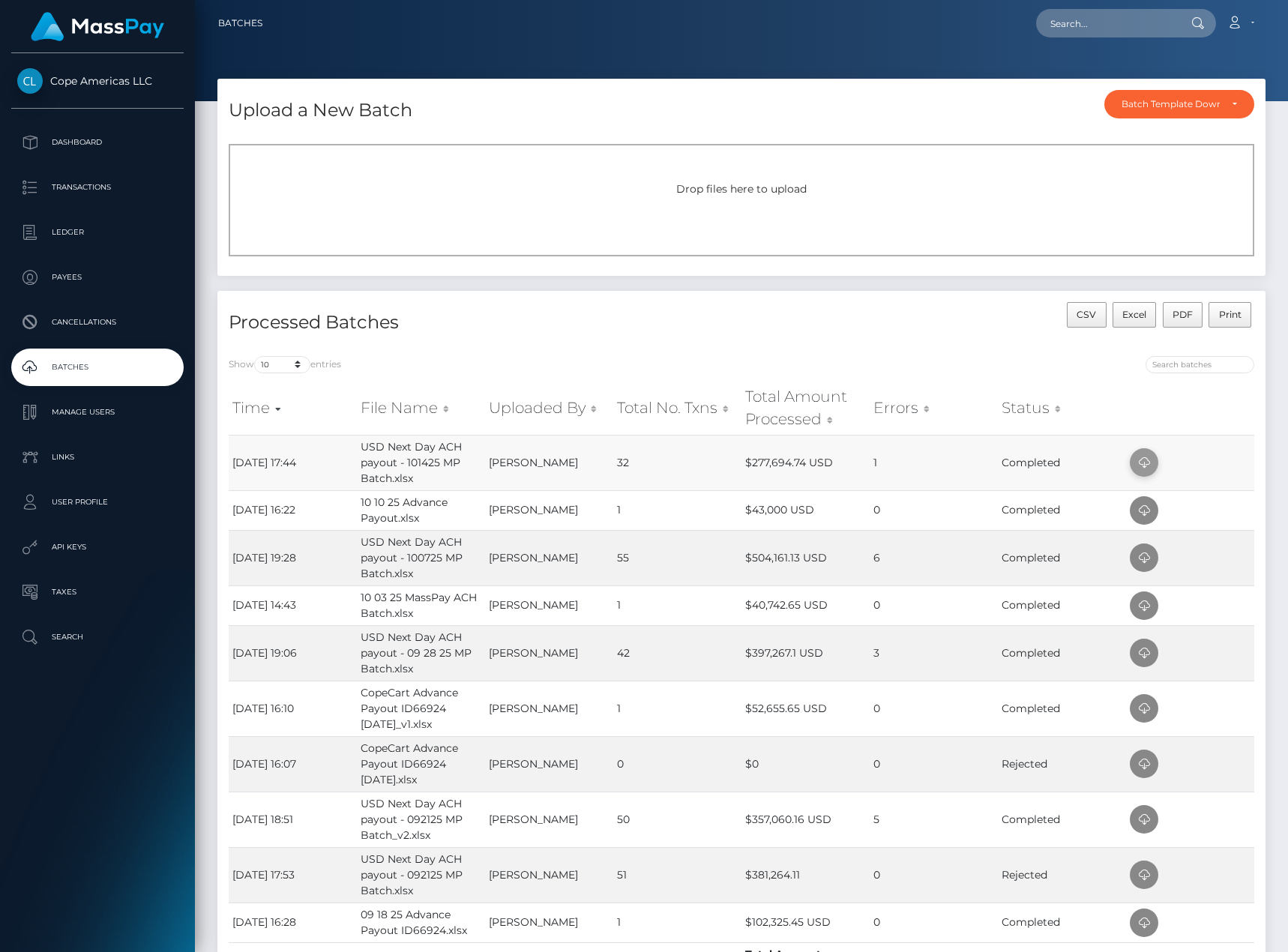
click at [1148, 463] on icon at bounding box center [1144, 463] width 18 height 18
